Goal: Information Seeking & Learning: Compare options

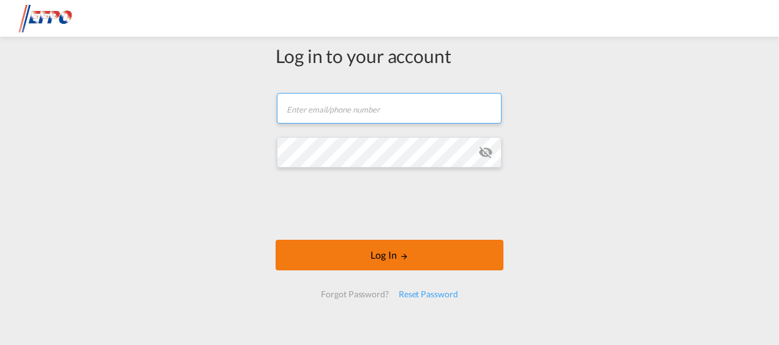
type input "[EMAIL_ADDRESS][DOMAIN_NAME]"
click at [386, 252] on button "Log In" at bounding box center [390, 255] width 228 height 31
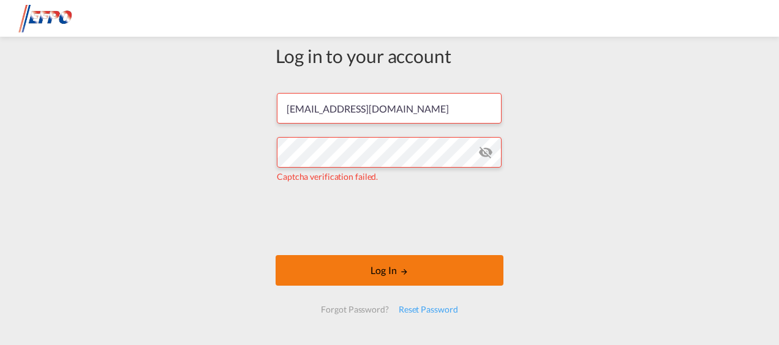
click at [377, 274] on button "Log In" at bounding box center [390, 270] width 228 height 31
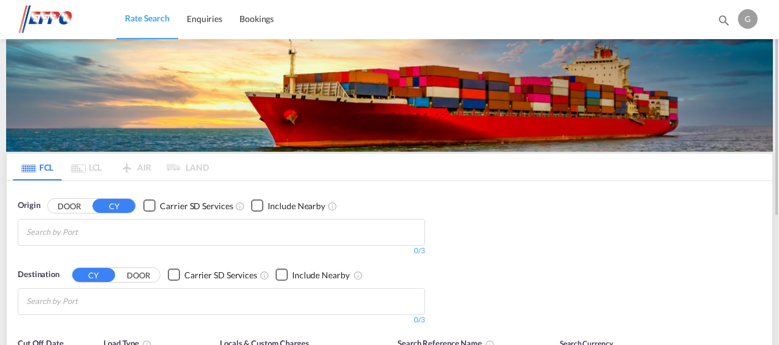
click at [99, 236] on input "Chips input." at bounding box center [84, 233] width 116 height 20
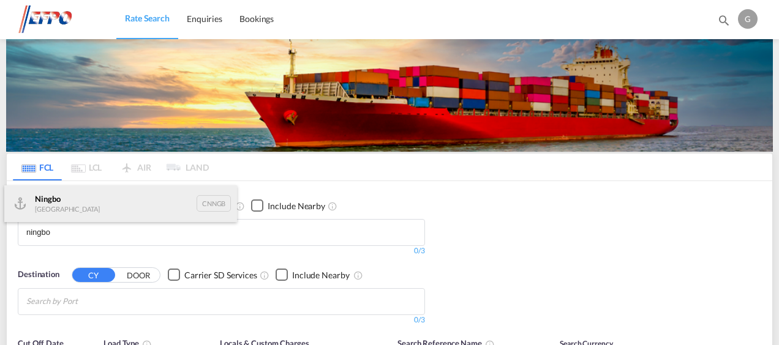
type input "ningbo"
click at [62, 201] on div "Ningbo China CNNGB" at bounding box center [120, 204] width 233 height 37
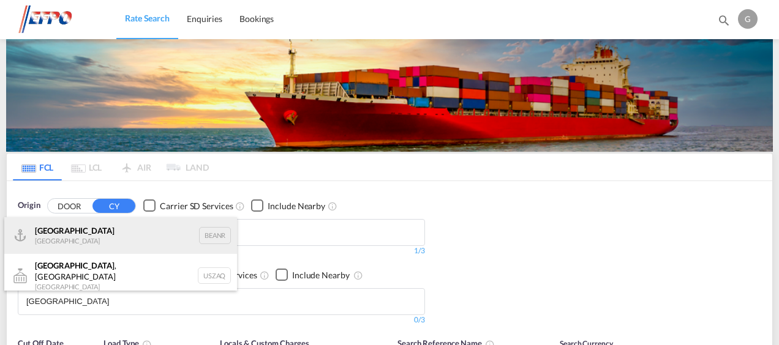
type input "[GEOGRAPHIC_DATA]"
click at [69, 233] on div "[GEOGRAPHIC_DATA] [GEOGRAPHIC_DATA] BEANR" at bounding box center [120, 235] width 233 height 37
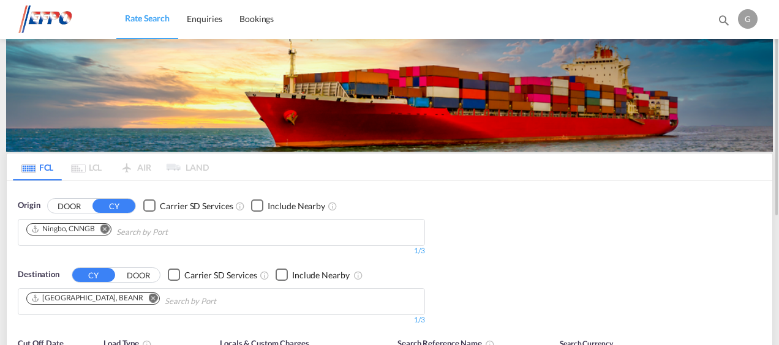
scroll to position [122, 0]
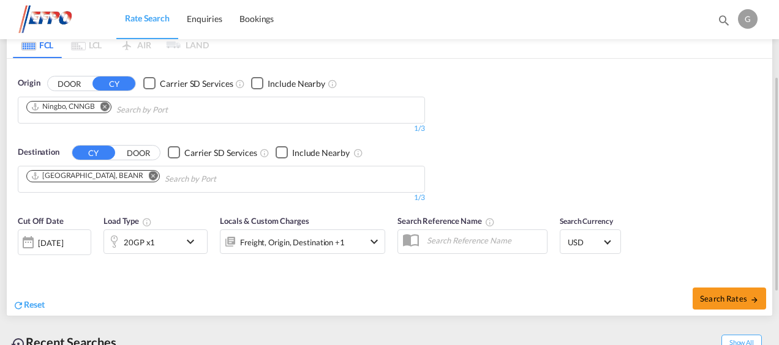
click at [189, 244] on md-icon "icon-chevron-down" at bounding box center [193, 242] width 21 height 15
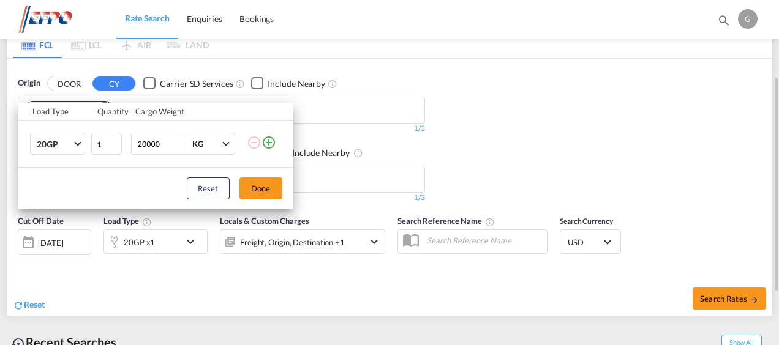
click at [189, 244] on div "Load Type Quantity Cargo Weight 20GP 20GP 40GP 40HC 45HC 20RE 40RE 40HR 20OT 40…" at bounding box center [389, 172] width 779 height 345
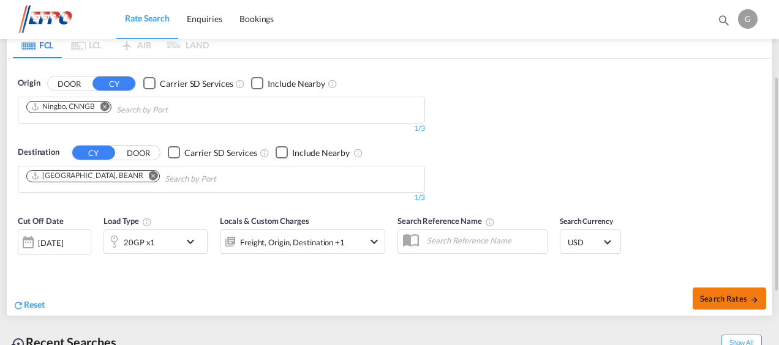
click at [719, 296] on span "Search Rates" at bounding box center [729, 299] width 59 height 10
type input "CNNGB to BEANR / [DATE]"
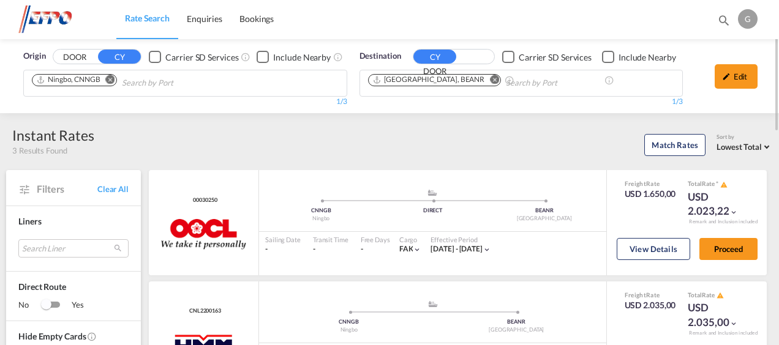
click at [32, 53] on span "Origin" at bounding box center [34, 56] width 22 height 12
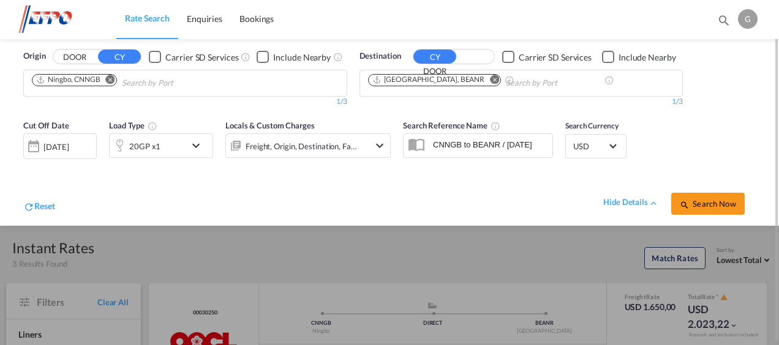
click at [47, 19] on img at bounding box center [59, 20] width 83 height 28
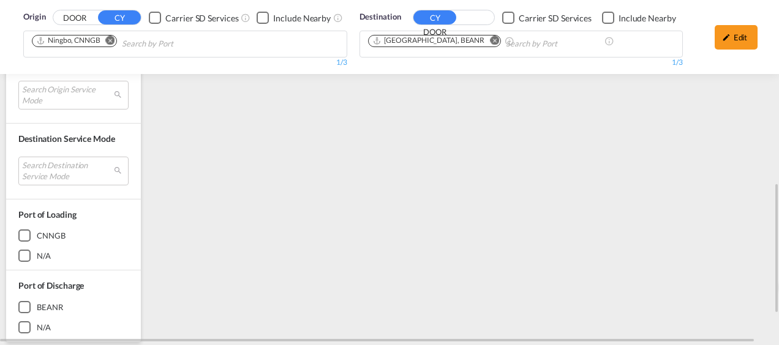
scroll to position [551, 0]
click at [27, 230] on div "CNNGB" at bounding box center [24, 236] width 12 height 12
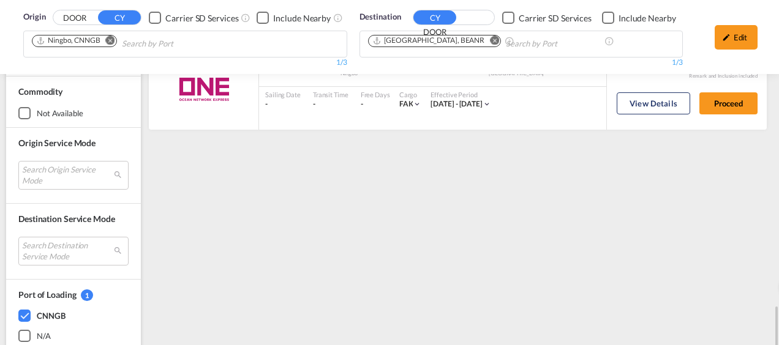
scroll to position [571, 0]
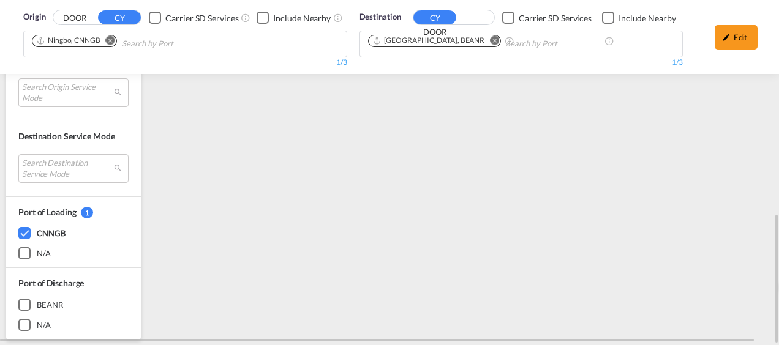
drag, startPoint x: 23, startPoint y: 304, endPoint x: 63, endPoint y: 303, distance: 39.9
click at [24, 304] on div "BEANR" at bounding box center [24, 305] width 12 height 12
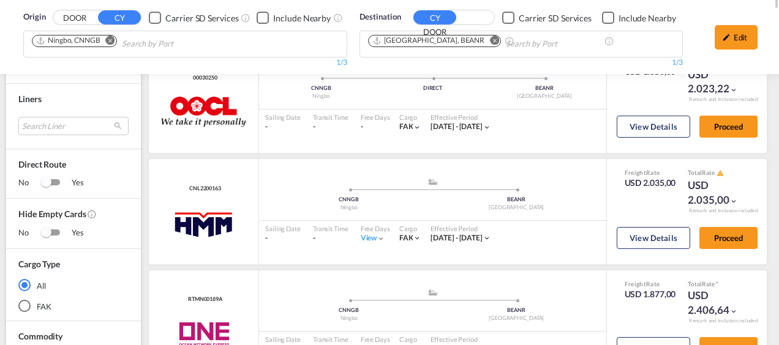
scroll to position [0, 0]
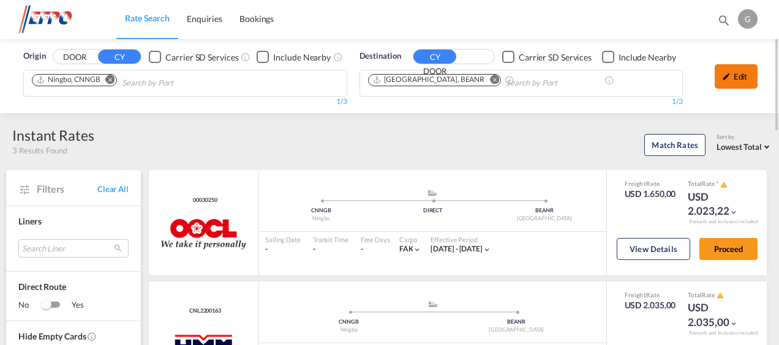
click at [731, 73] on div "Edit" at bounding box center [736, 76] width 43 height 24
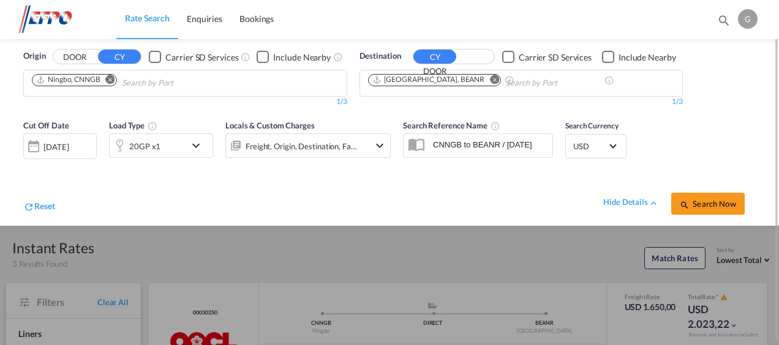
click at [62, 143] on div "[DATE]" at bounding box center [55, 146] width 25 height 11
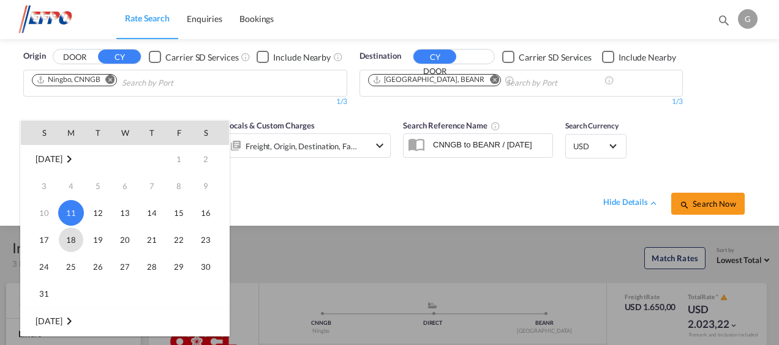
click at [69, 241] on span "18" at bounding box center [71, 240] width 24 height 24
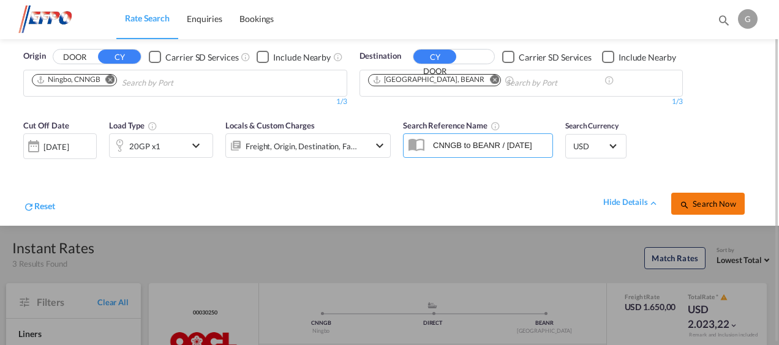
click at [719, 206] on span "Search Now" at bounding box center [708, 204] width 56 height 10
